Goal: Obtain resource: Obtain resource

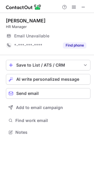
scroll to position [3, 3]
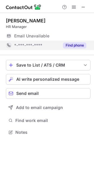
click at [81, 47] on button "Find phone" at bounding box center [74, 46] width 23 height 6
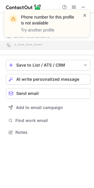
click at [85, 16] on span at bounding box center [84, 15] width 5 height 6
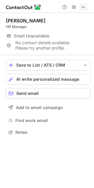
click at [82, 6] on span at bounding box center [83, 7] width 5 height 5
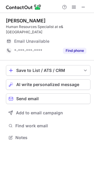
scroll to position [3, 3]
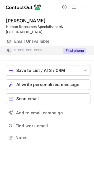
click at [73, 48] on button "Find phone" at bounding box center [74, 51] width 23 height 6
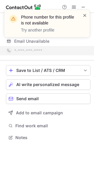
click at [85, 15] on span at bounding box center [84, 15] width 5 height 6
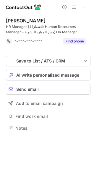
scroll to position [124, 94]
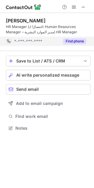
click at [76, 41] on button "Find phone" at bounding box center [74, 41] width 23 height 6
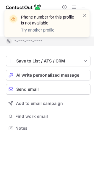
click at [84, 7] on div "Phone number for this profile is not available Try another profile" at bounding box center [47, 26] width 94 height 44
click at [84, 14] on span at bounding box center [84, 15] width 5 height 6
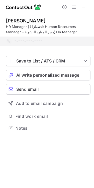
click at [84, 7] on div "Phone number for this profile is not available Try another profile" at bounding box center [47, 26] width 94 height 44
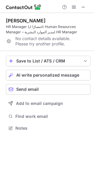
click at [82, 6] on div "Phone number for this profile is not available Try another profile" at bounding box center [47, 10] width 94 height 12
click at [83, 5] on span at bounding box center [83, 7] width 5 height 5
